Goal: Information Seeking & Learning: Learn about a topic

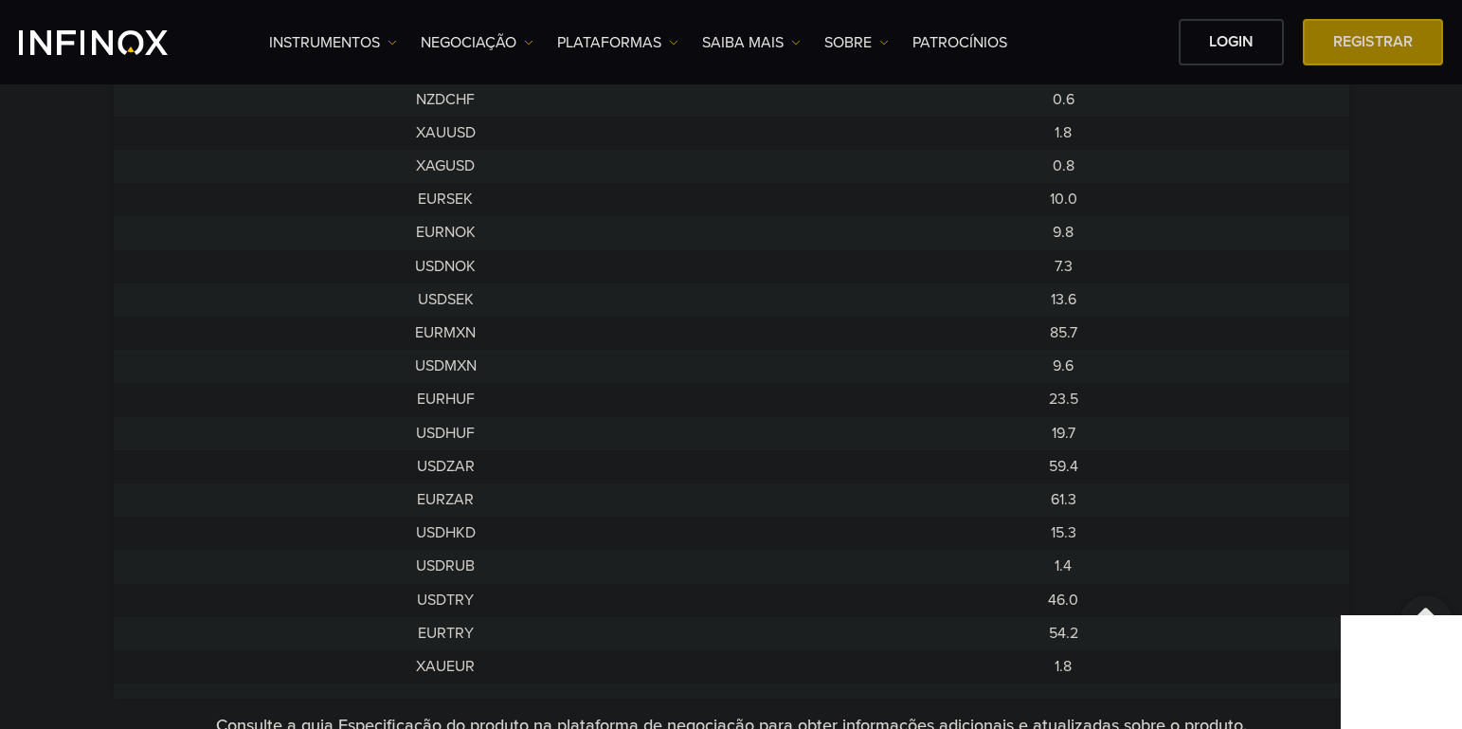
scroll to position [1611, 0]
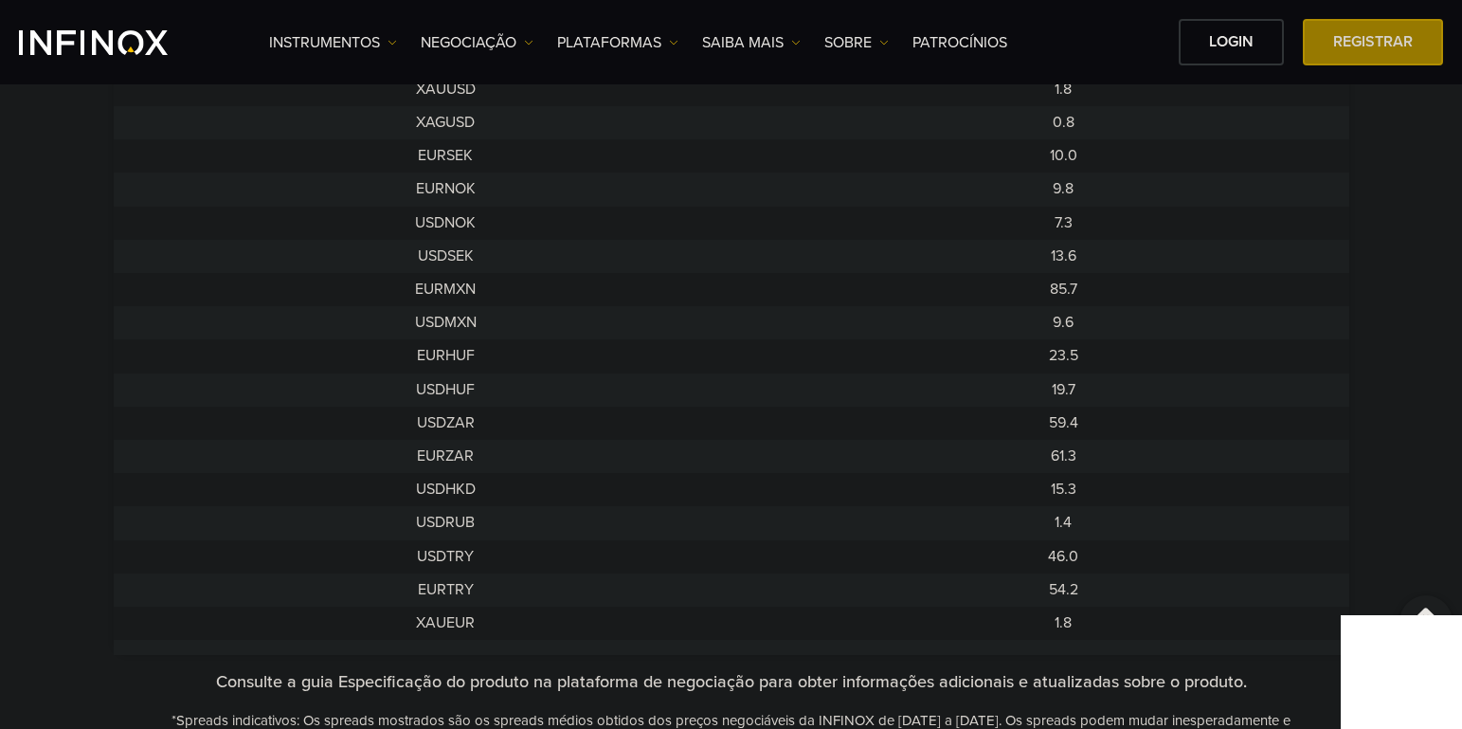
click at [1420, 613] on div at bounding box center [1426, 621] width 53 height 53
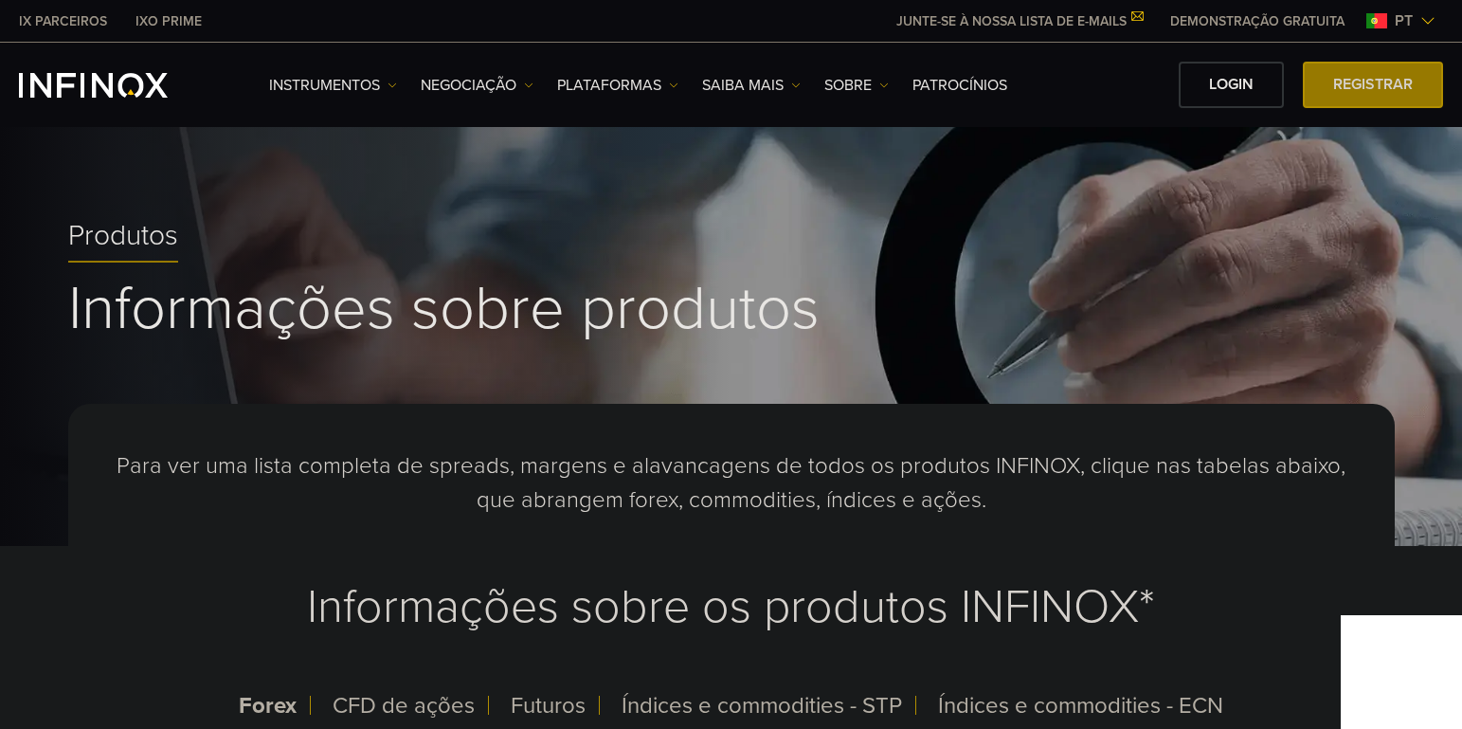
scroll to position [0, 0]
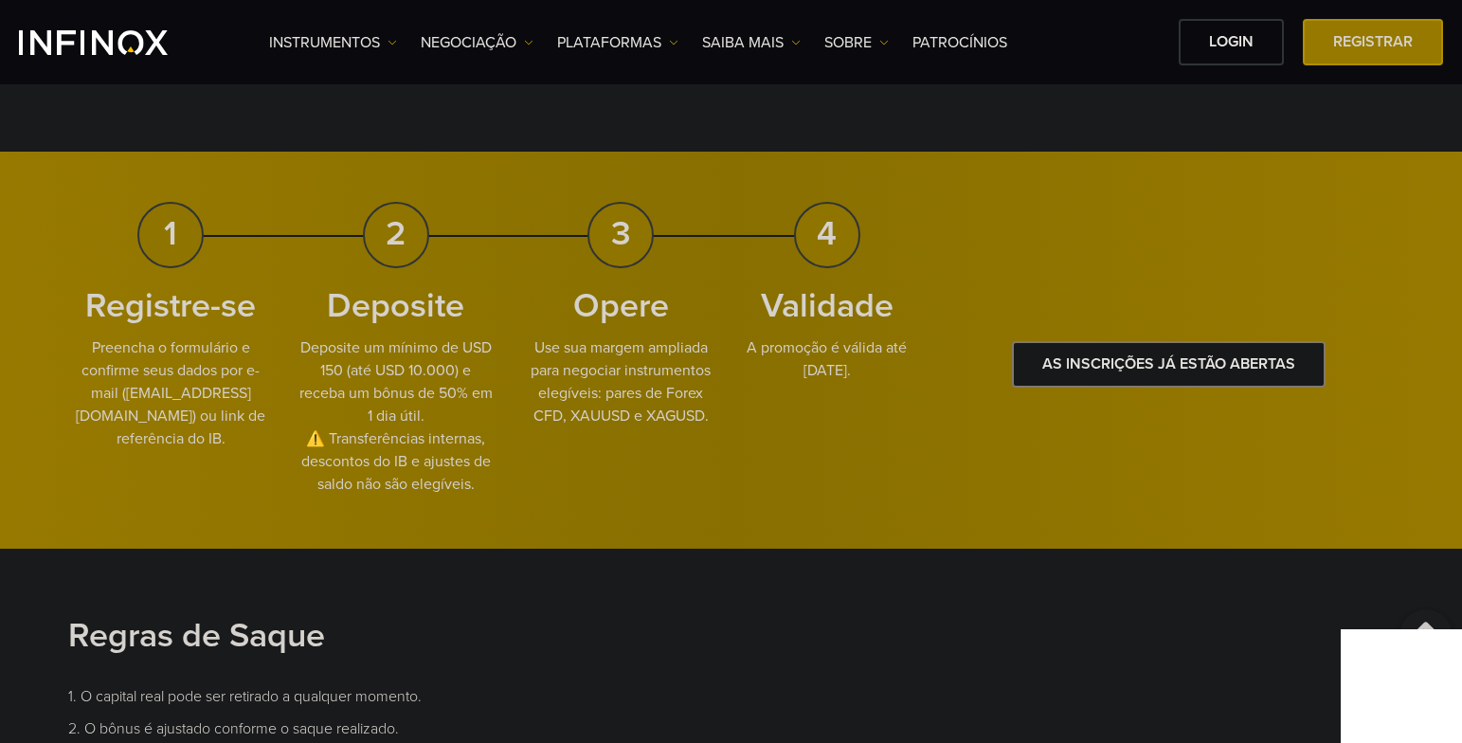
scroll to position [1421, 0]
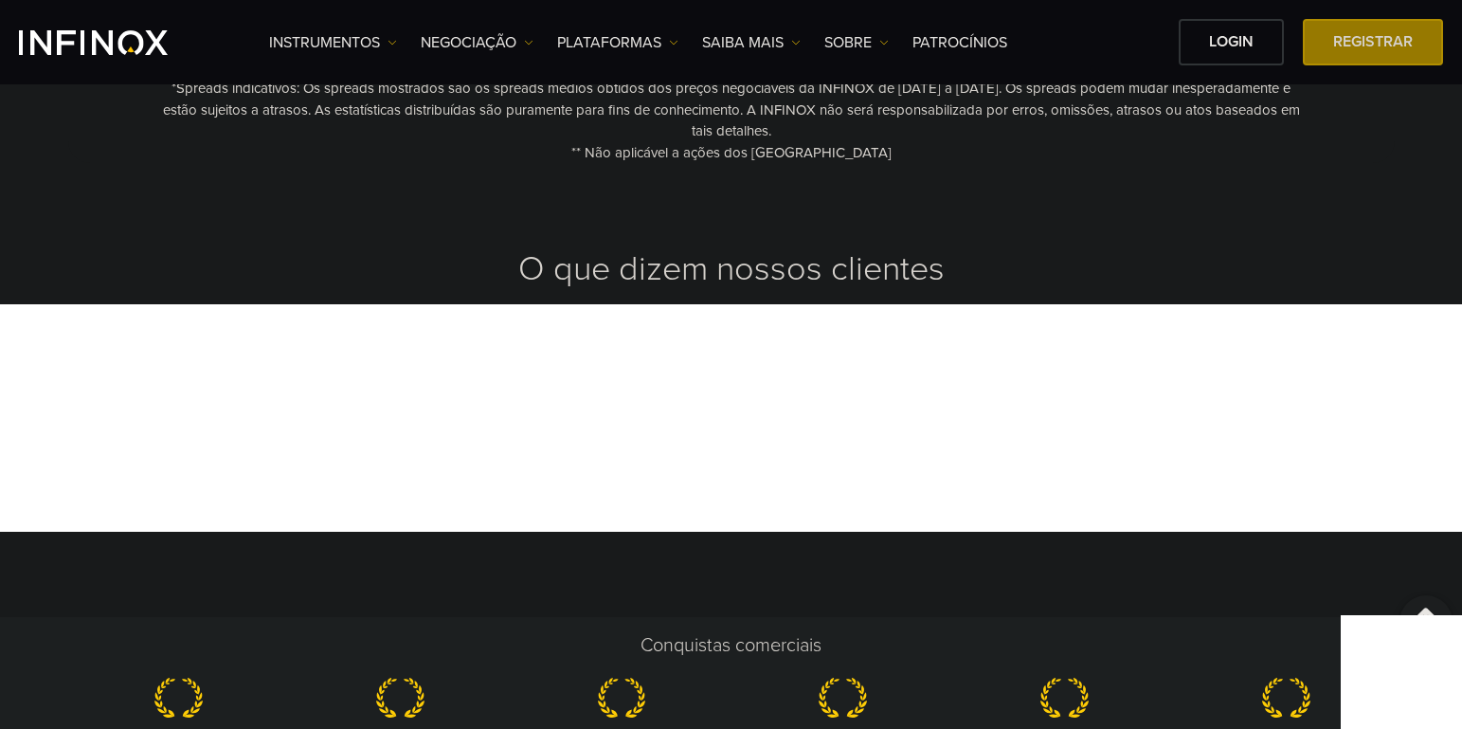
scroll to position [2369, 0]
